Goal: Task Accomplishment & Management: Use online tool/utility

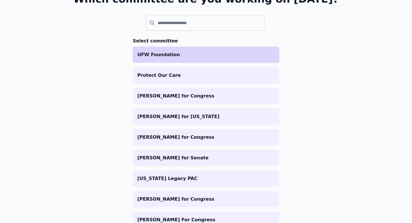
scroll to position [54, 0]
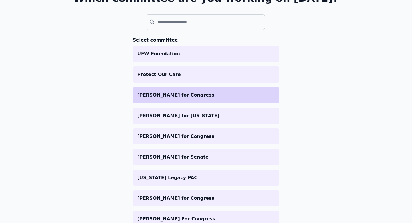
click at [237, 96] on p "[PERSON_NAME] for Congress" at bounding box center [205, 95] width 137 height 7
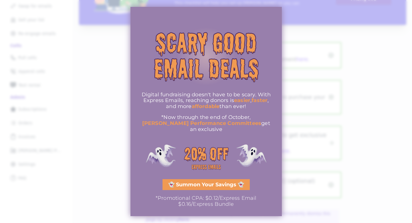
scroll to position [87, 0]
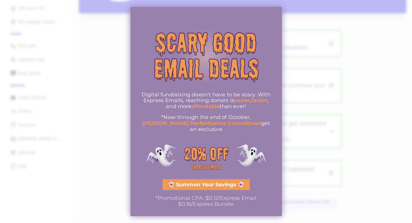
click at [293, 22] on div at bounding box center [206, 111] width 412 height 223
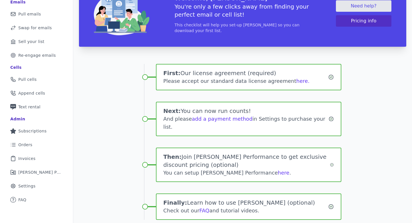
scroll to position [52, 0]
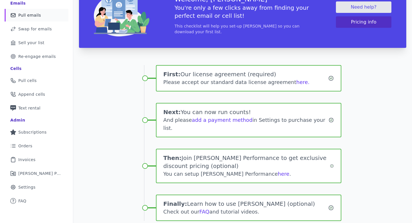
click at [40, 14] on link "Mail Icon Outline of a mail envelope Pull emails" at bounding box center [37, 15] width 64 height 13
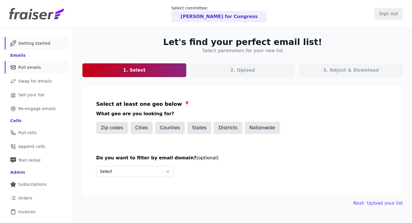
click at [37, 40] on link "Mail Icon Outline of a mail envelope Getting started" at bounding box center [37, 43] width 64 height 13
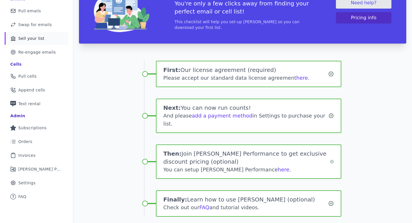
scroll to position [48, 0]
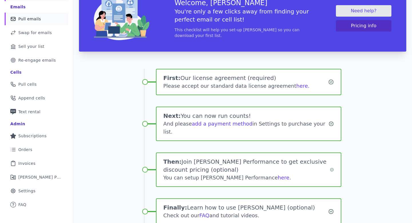
click at [39, 22] on link "Mail Icon Outline of a mail envelope Pull emails" at bounding box center [37, 19] width 64 height 13
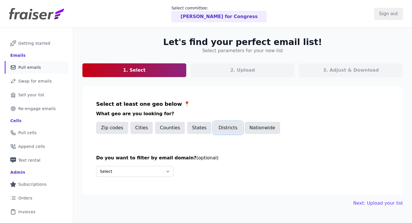
click at [220, 131] on button "Districts" at bounding box center [228, 128] width 29 height 12
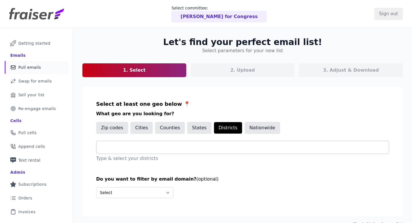
click at [207, 143] on div at bounding box center [245, 147] width 288 height 13
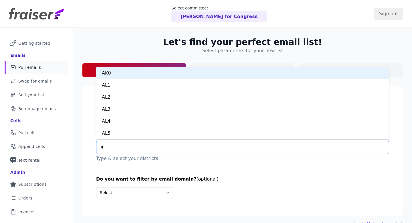
type input "**"
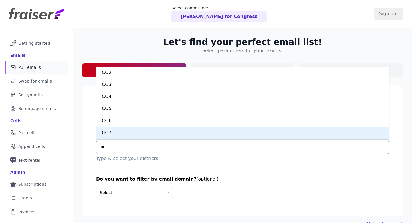
scroll to position [24, 0]
click at [192, 135] on div "CO8" at bounding box center [242, 133] width 293 height 12
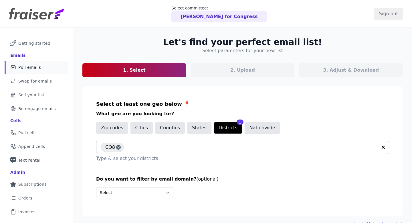
scroll to position [36, 0]
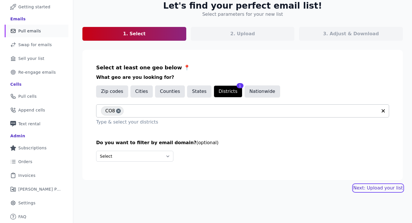
click at [372, 187] on link "Next: Upload your list" at bounding box center [378, 187] width 50 height 7
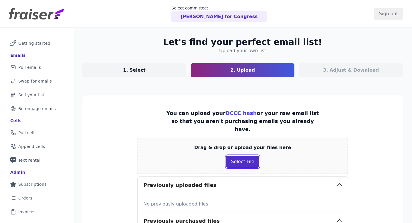
click at [247, 155] on button "Select File" at bounding box center [242, 161] width 33 height 12
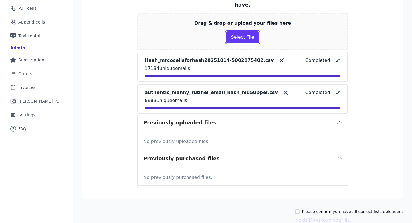
scroll to position [145, 0]
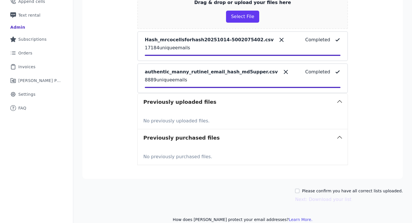
click at [318, 188] on label "Please confirm you have all correct lists uploaded." at bounding box center [352, 191] width 101 height 6
click at [300, 188] on input "Please confirm you have all correct lists uploaded." at bounding box center [297, 190] width 5 height 5
checkbox input "true"
click at [317, 196] on button "Next: Download your list" at bounding box center [323, 199] width 56 height 7
